Goal: Task Accomplishment & Management: Manage account settings

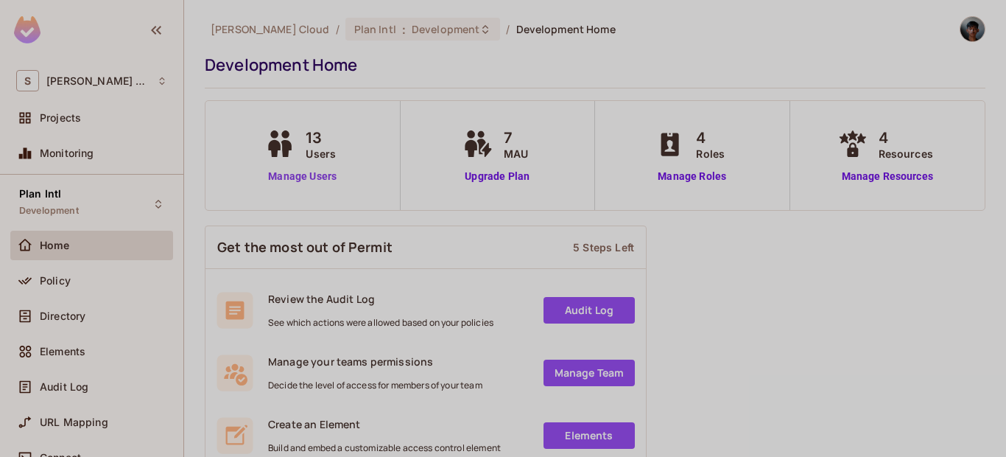
click at [334, 172] on link "Manage Users" at bounding box center [303, 176] width 82 height 15
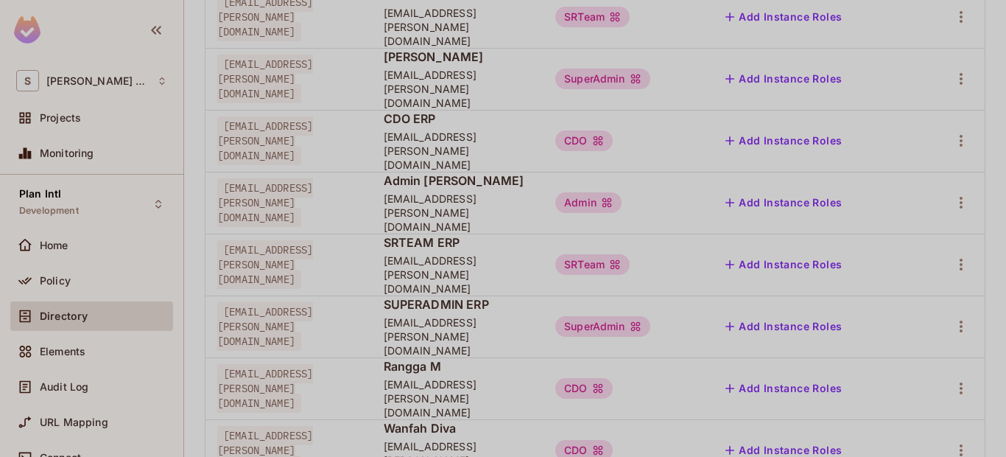
scroll to position [387, 0]
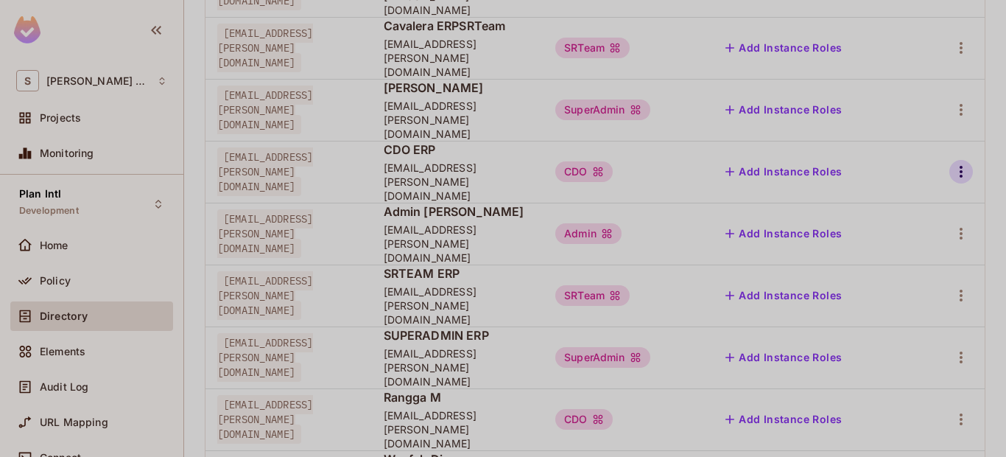
click at [950, 160] on button "button" at bounding box center [962, 172] width 24 height 24
click at [900, 171] on div "Edit Attributes" at bounding box center [899, 165] width 73 height 15
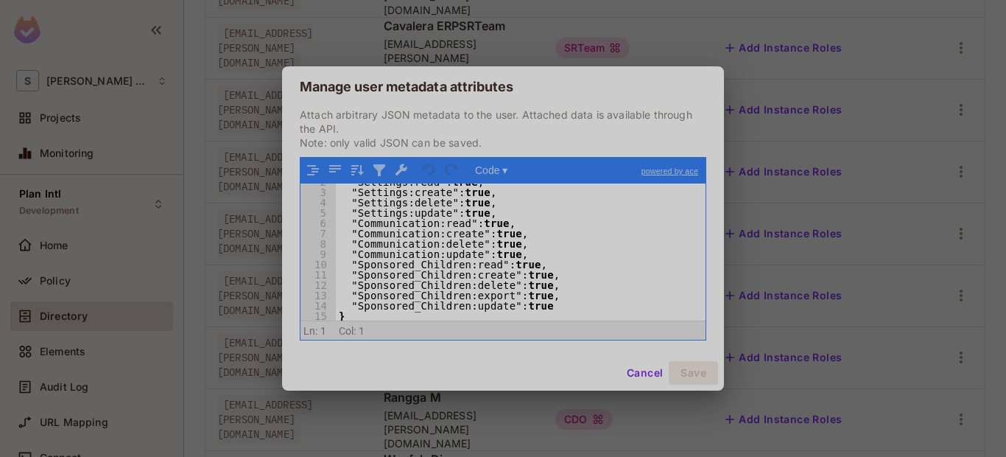
scroll to position [0, 0]
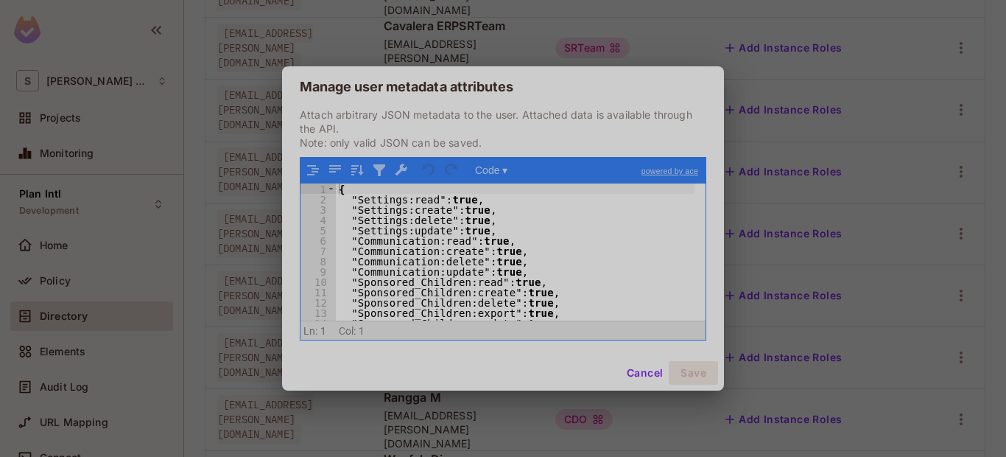
click at [806, 124] on div "Manage user metadata attributes Attach arbitrary JSON metadata to the user. Att…" at bounding box center [503, 228] width 1006 height 457
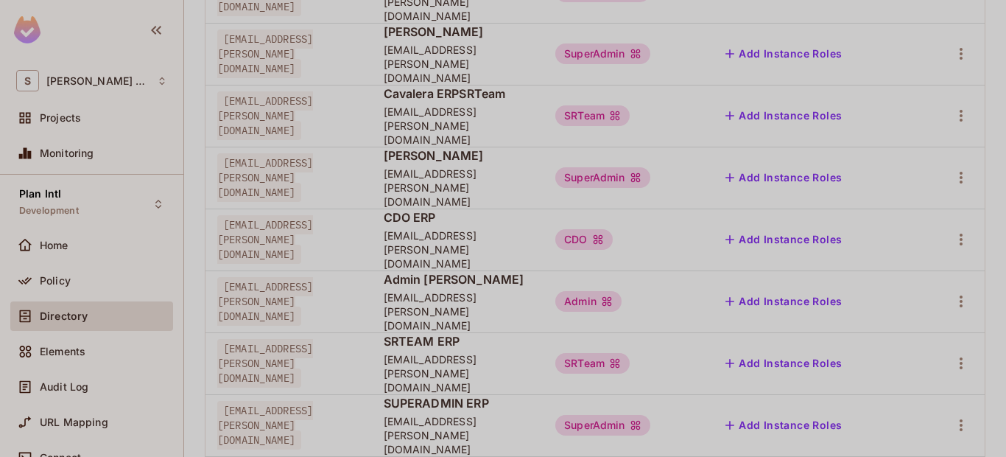
scroll to position [298, 0]
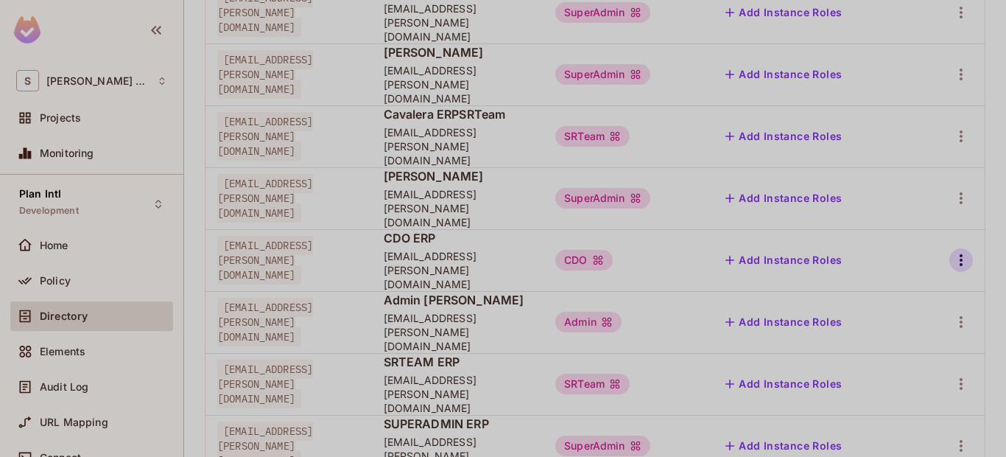
click at [960, 254] on icon "button" at bounding box center [961, 260] width 3 height 12
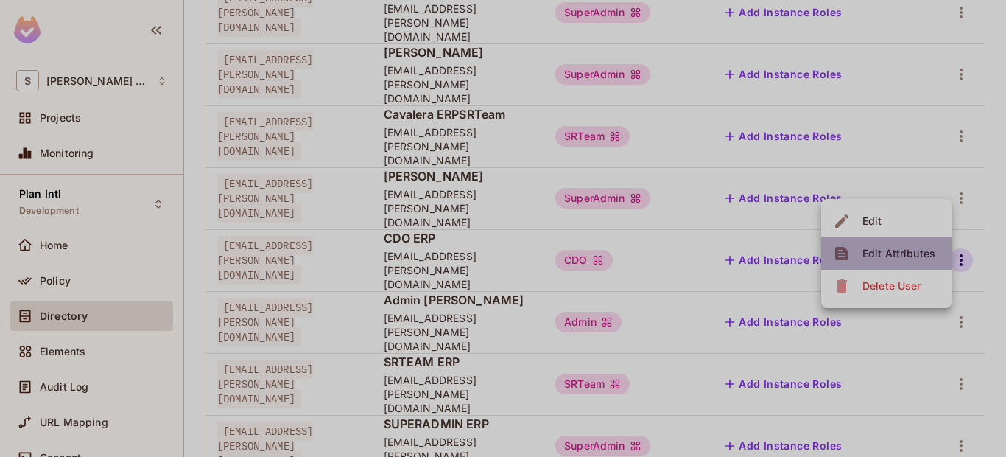
click at [896, 252] on div "Edit Attributes" at bounding box center [899, 253] width 73 height 15
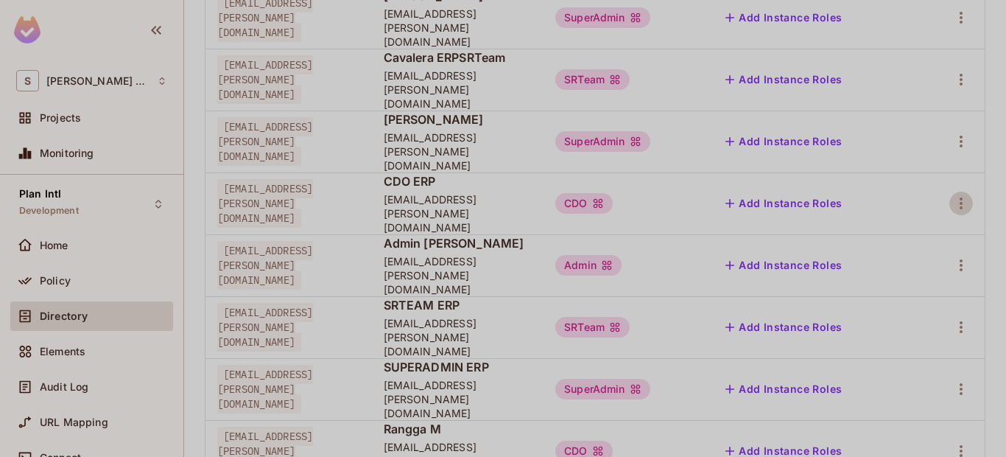
scroll to position [387, 0]
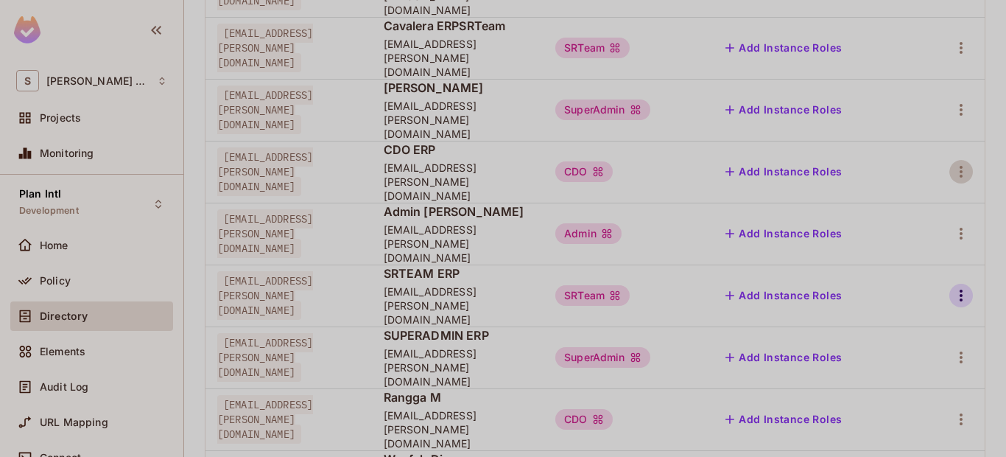
click at [952, 287] on icon "button" at bounding box center [961, 296] width 18 height 18
click at [910, 264] on div "Edit Attributes" at bounding box center [899, 262] width 73 height 15
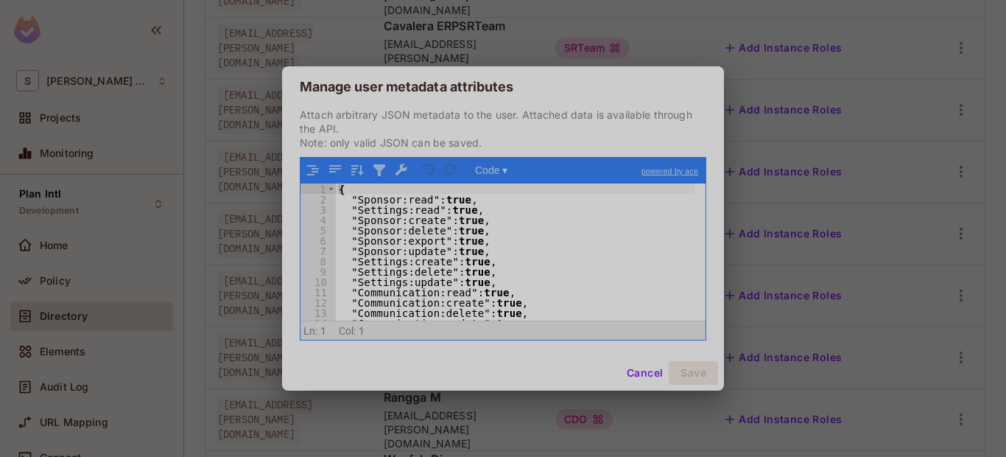
click at [432, 211] on div "{ "Sponsor:read" : true , "Settings:read" : true , "Sponsor:create" : true , "S…" at bounding box center [515, 262] width 359 height 158
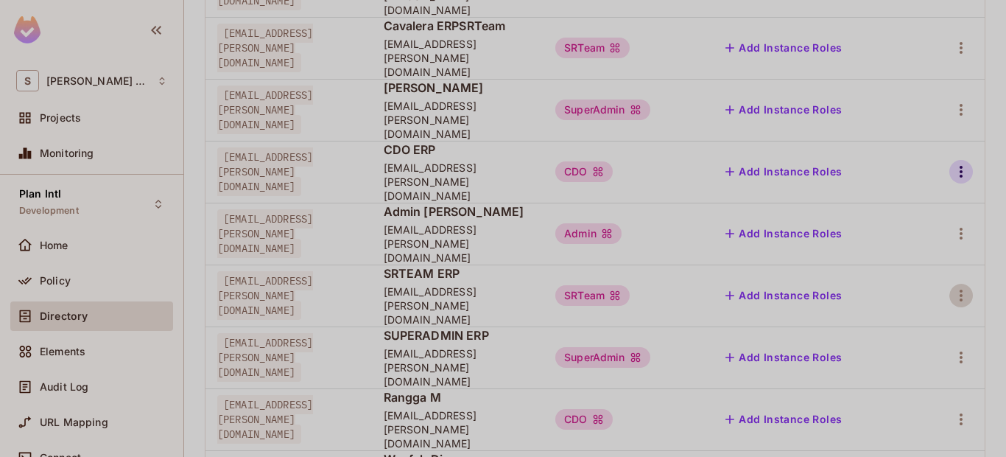
click at [952, 163] on icon "button" at bounding box center [961, 172] width 18 height 18
click at [895, 169] on div "Edit Attributes" at bounding box center [899, 165] width 73 height 15
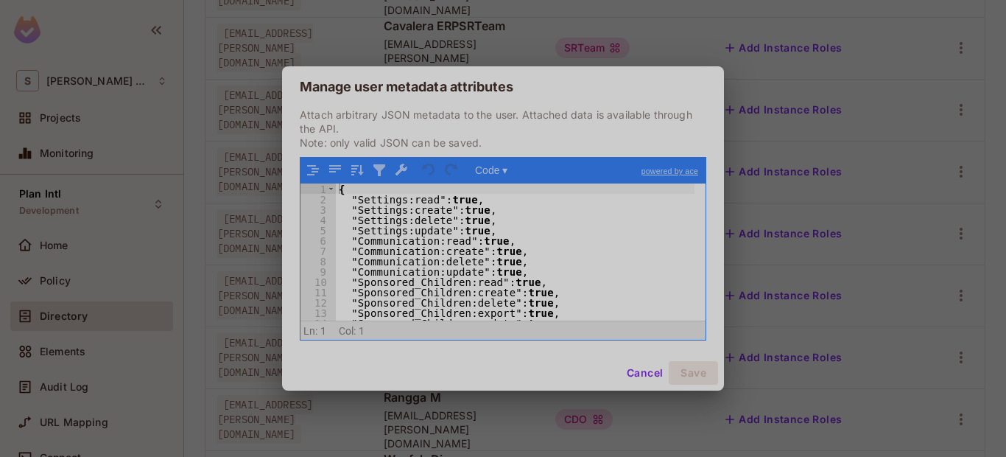
click at [532, 184] on div "{ "Settings:read" : true , "Settings:create" : true , "Settings:delete" : true …" at bounding box center [515, 262] width 359 height 158
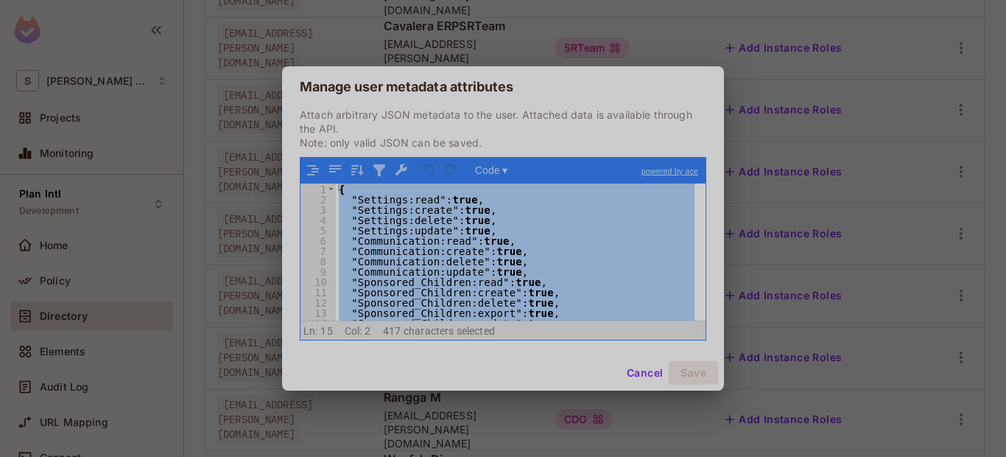
scroll to position [69, 0]
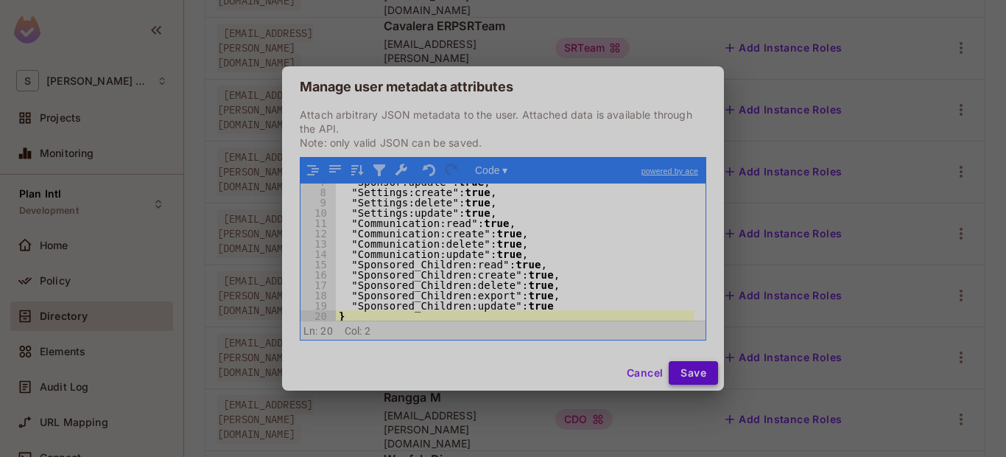
click at [678, 368] on button "Save" at bounding box center [693, 373] width 49 height 24
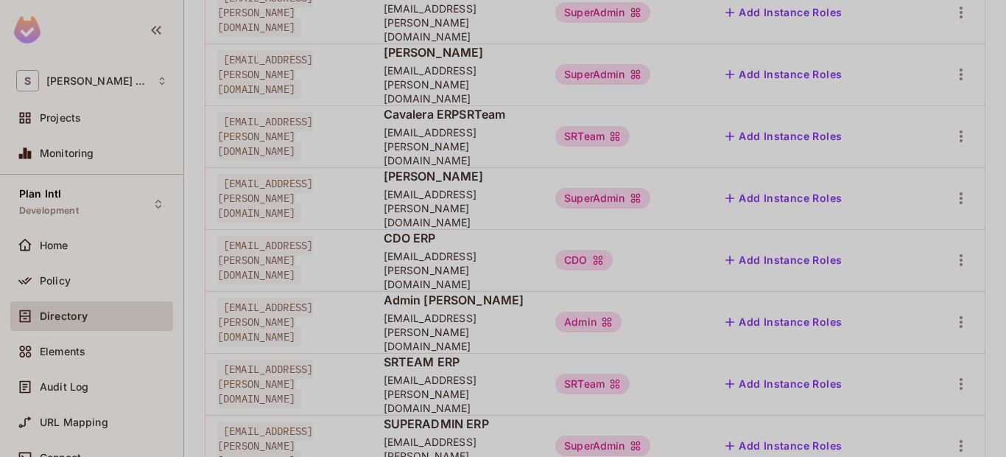
scroll to position [387, 0]
